Goal: Navigation & Orientation: Find specific page/section

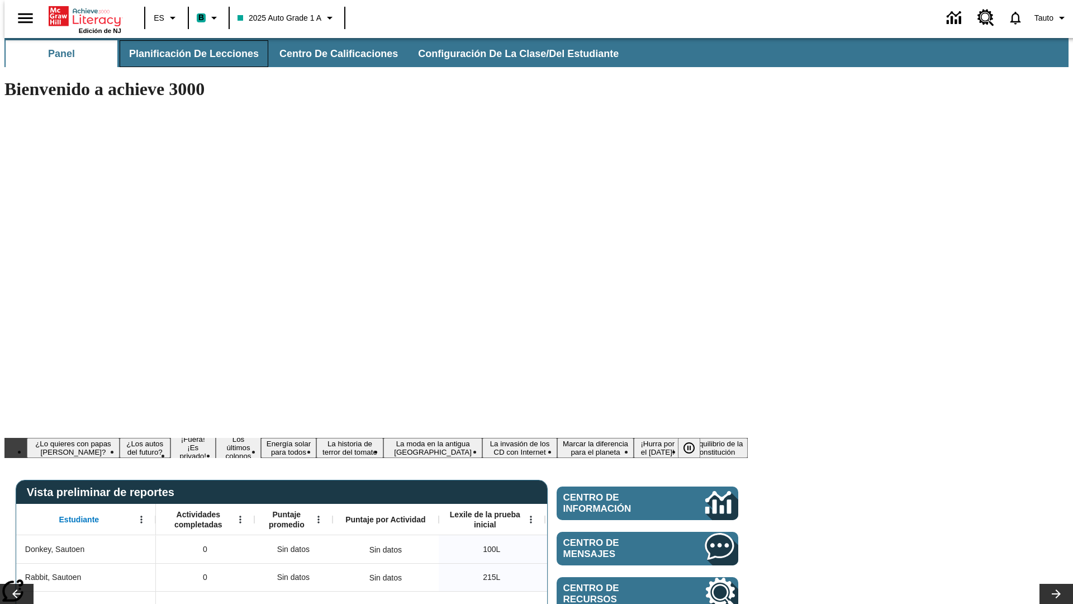
click at [187, 54] on span "Planificación de lecciones" at bounding box center [194, 54] width 130 height 13
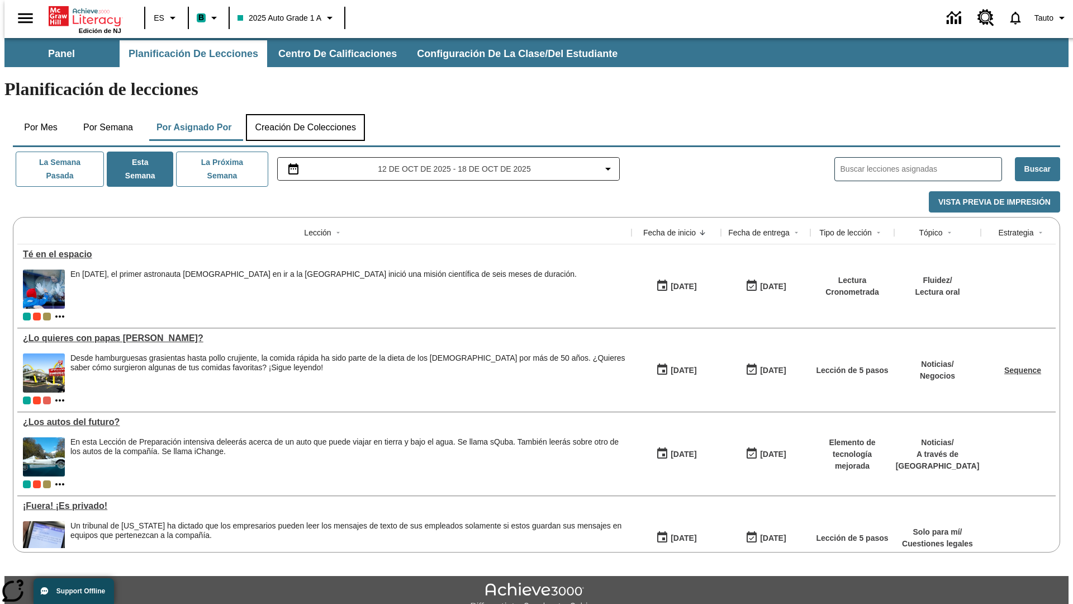
click at [305, 114] on button "Creación de colecciones" at bounding box center [305, 127] width 119 height 27
